Goal: Task Accomplishment & Management: Use online tool/utility

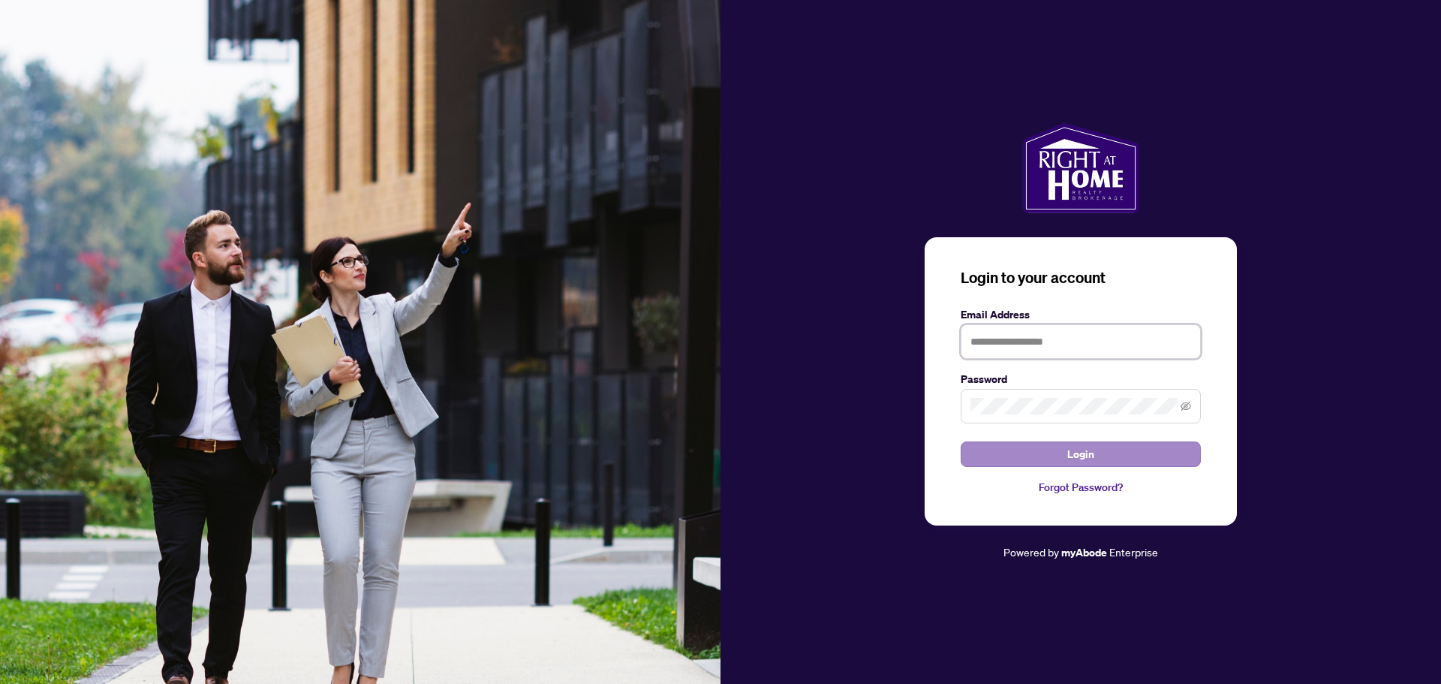
type input "**********"
click at [1085, 459] on span "Login" at bounding box center [1081, 454] width 27 height 24
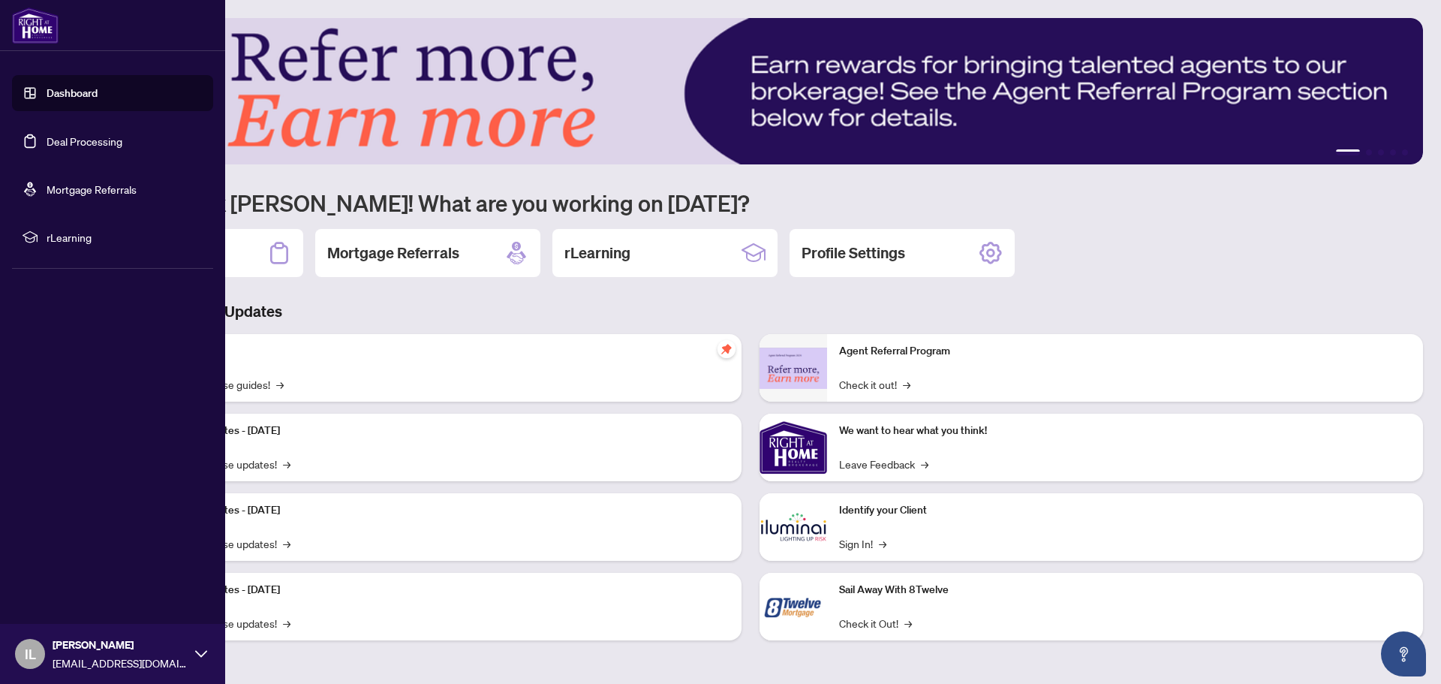
click at [55, 143] on link "Deal Processing" at bounding box center [85, 141] width 76 height 14
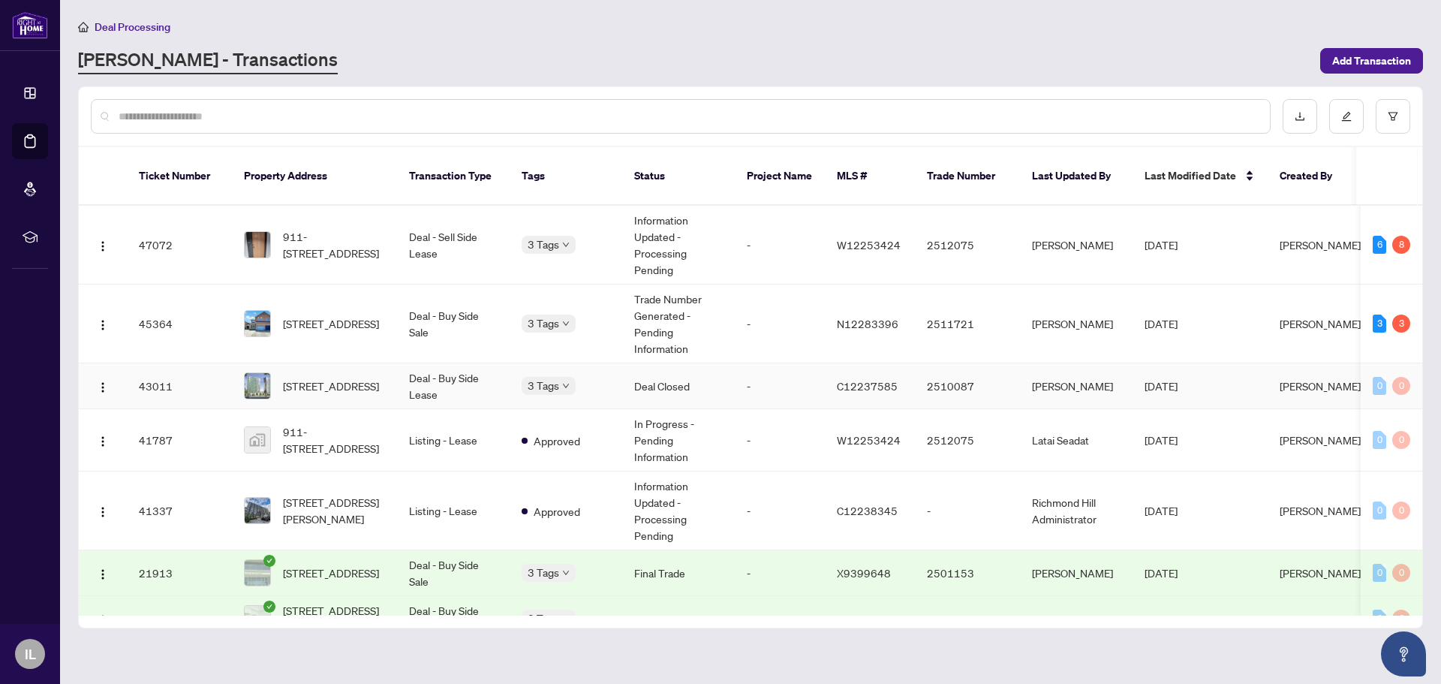
click at [279, 372] on div "[STREET_ADDRESS]" at bounding box center [314, 385] width 141 height 27
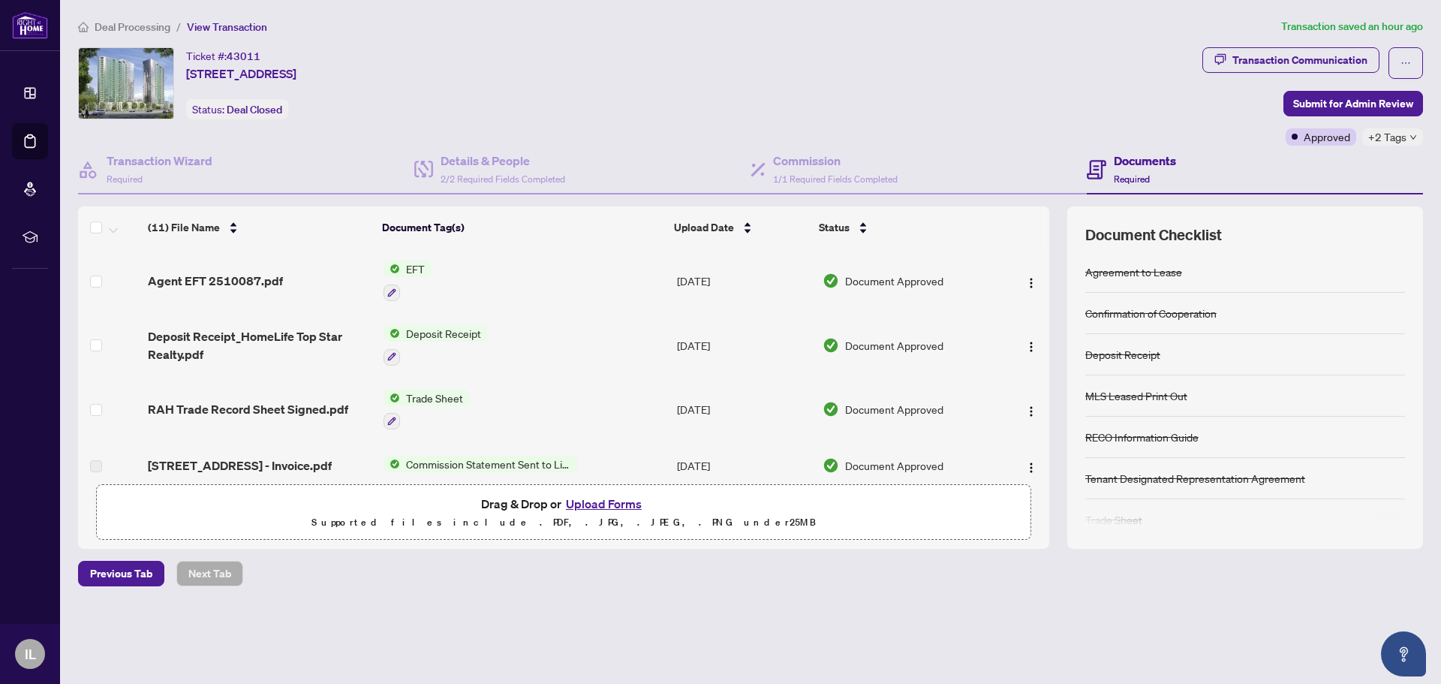
click at [422, 267] on span "EFT" at bounding box center [415, 269] width 31 height 17
click at [245, 281] on span "Agent EFT 2510087.pdf" at bounding box center [215, 281] width 135 height 18
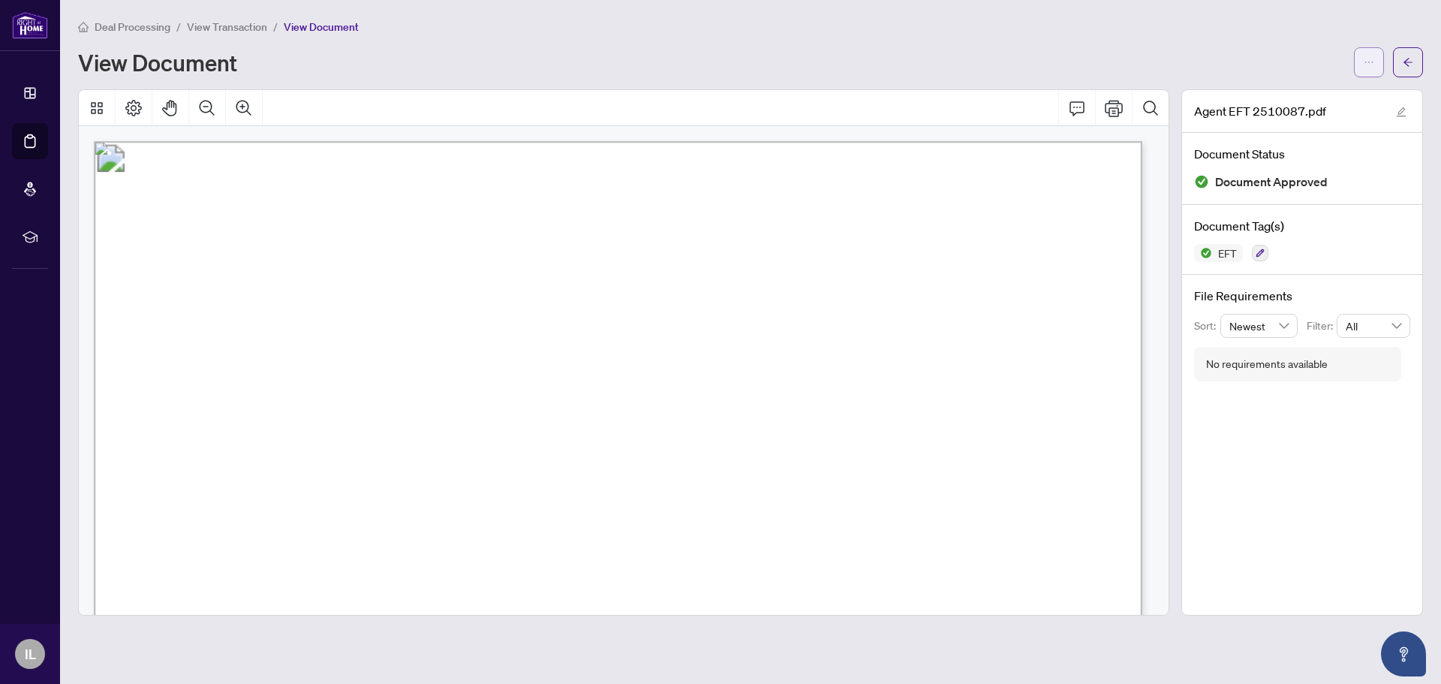
click at [1369, 65] on icon "ellipsis" at bounding box center [1369, 62] width 11 height 11
click at [1321, 97] on span "Download" at bounding box center [1315, 94] width 114 height 17
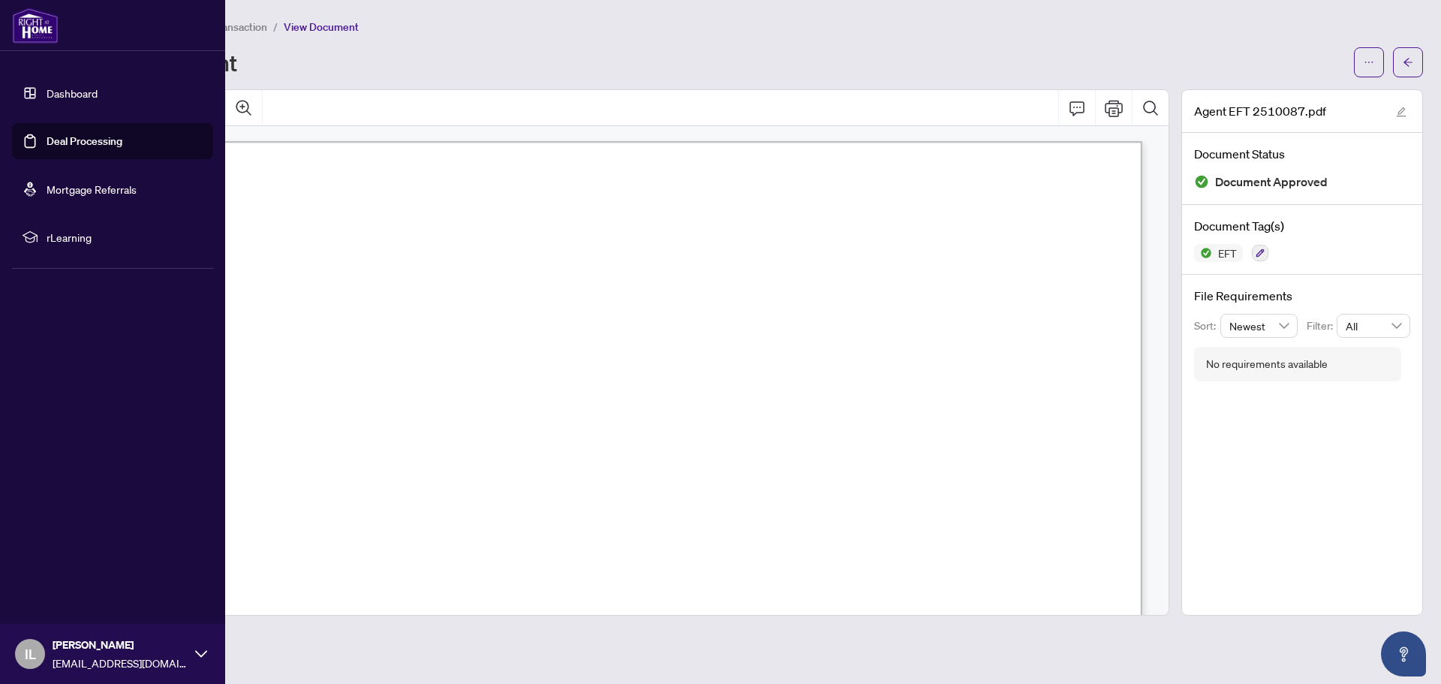
click at [31, 643] on span "IL" at bounding box center [30, 653] width 11 height 21
click at [71, 560] on span "Logout" at bounding box center [61, 565] width 34 height 24
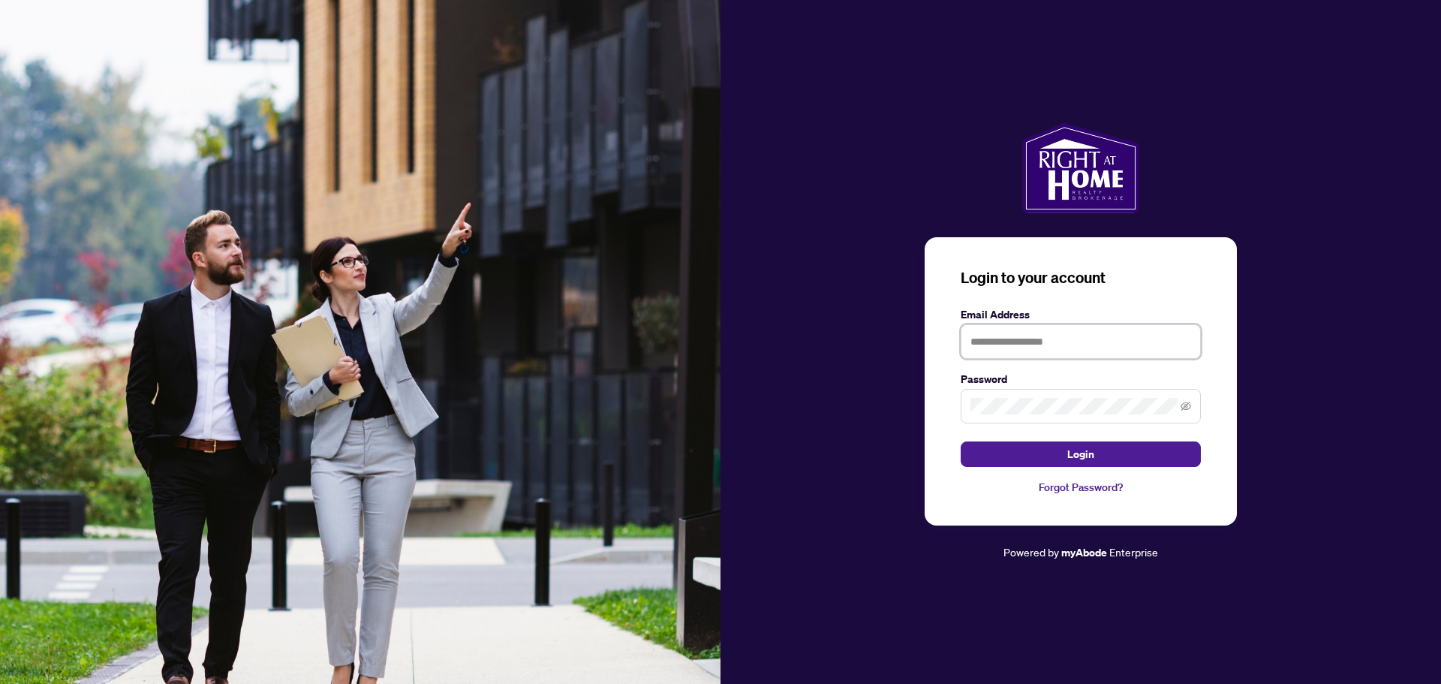
type input "**********"
